Goal: Find specific page/section: Find specific page/section

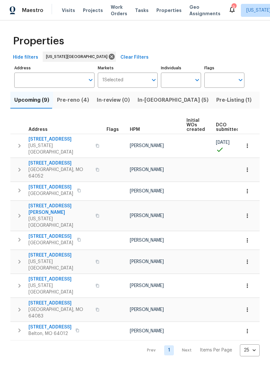
click at [76, 100] on span "Pre-reno (4)" at bounding box center [73, 100] width 32 height 9
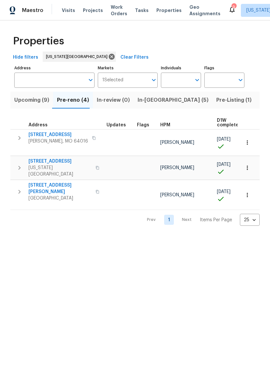
click at [145, 99] on span "In-reno (5)" at bounding box center [173, 100] width 71 height 9
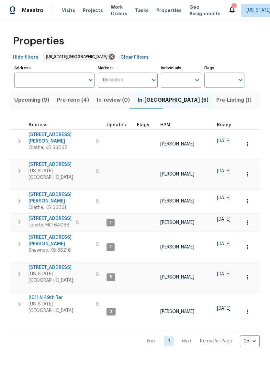
click at [216, 104] on span "Pre-Listing (1)" at bounding box center [233, 100] width 35 height 9
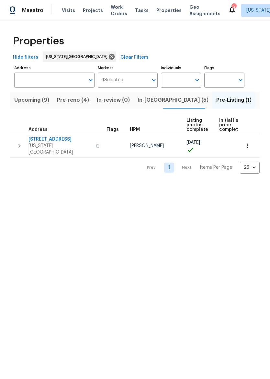
click at [54, 139] on span "3550 N Kenwood Ave" at bounding box center [59, 139] width 63 height 6
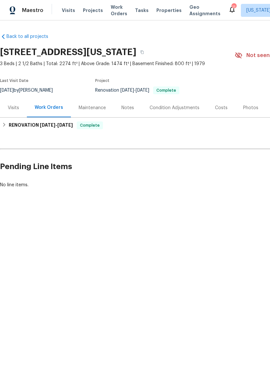
click at [256, 109] on div "Photos" at bounding box center [250, 107] width 31 height 19
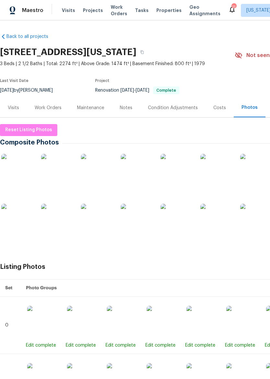
click at [25, 12] on span "Maestro" at bounding box center [32, 10] width 21 height 6
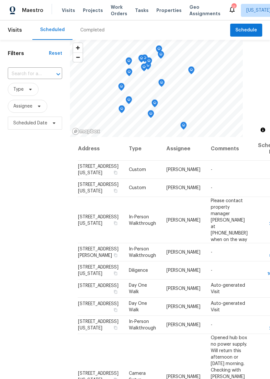
click at [158, 13] on span "Properties" at bounding box center [168, 10] width 25 height 6
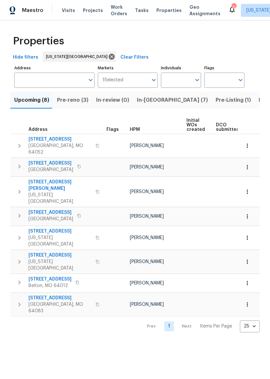
click at [216, 102] on span "Pre-Listing (1)" at bounding box center [233, 100] width 35 height 9
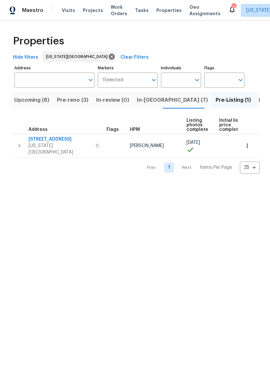
click at [70, 102] on span "Pre-reno (3)" at bounding box center [72, 100] width 31 height 9
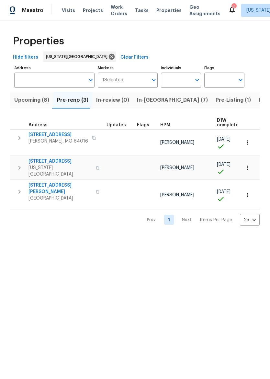
click at [47, 82] on input "Address" at bounding box center [49, 80] width 71 height 15
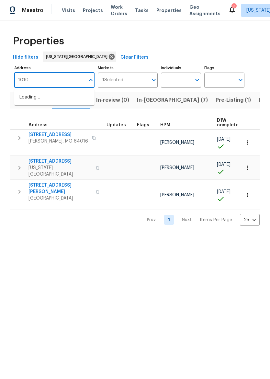
type input "10105"
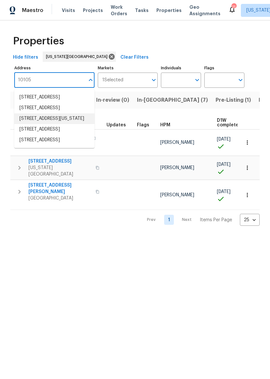
click at [62, 124] on li "10105 River Hills Dr Kansas City MO 64152" at bounding box center [54, 118] width 80 height 11
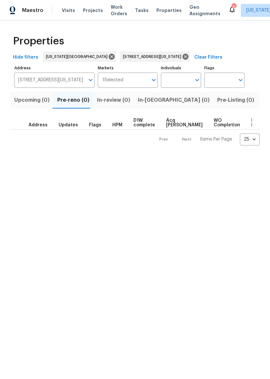
click at [262, 103] on span "Listed (1)" at bounding box center [273, 100] width 23 height 9
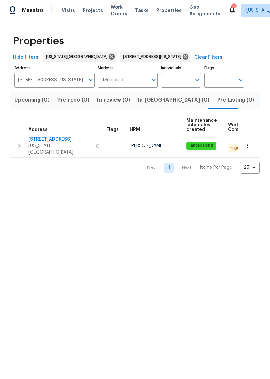
click at [54, 142] on span "10105 River Hills Dr" at bounding box center [59, 139] width 63 height 6
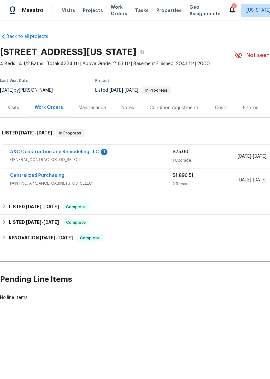
click at [162, 12] on span "Properties" at bounding box center [168, 10] width 25 height 6
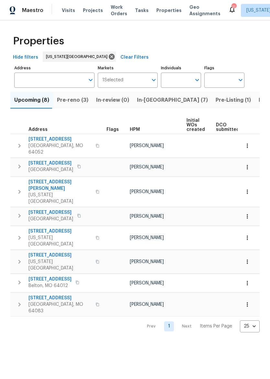
click at [216, 100] on span "Pre-Listing (1)" at bounding box center [233, 100] width 35 height 9
